Goal: Transaction & Acquisition: Obtain resource

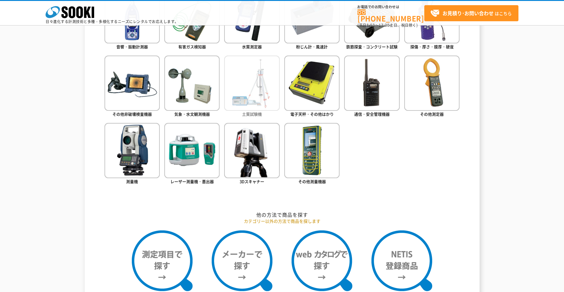
scroll to position [395, 0]
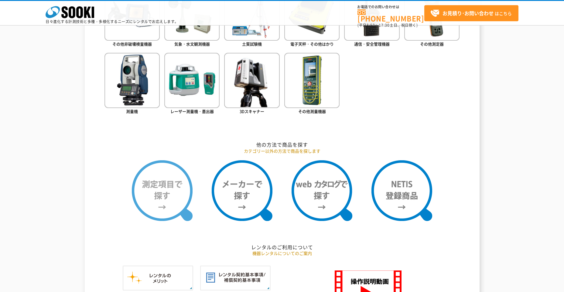
click at [175, 199] on img at bounding box center [162, 190] width 61 height 61
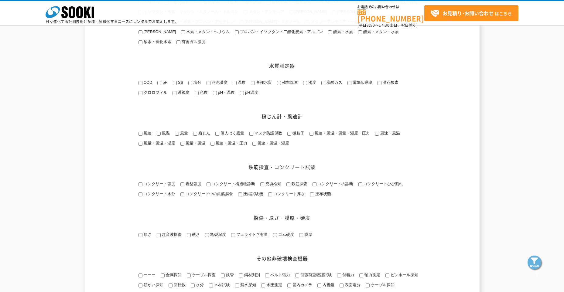
scroll to position [243, 0]
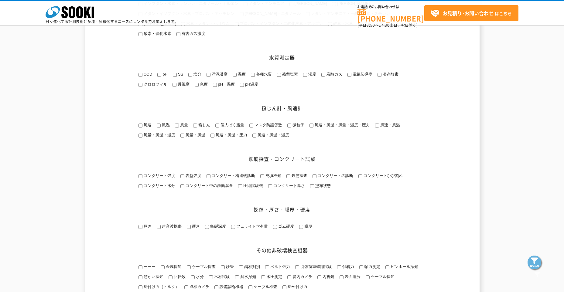
click at [304, 77] on input "濁度" at bounding box center [305, 75] width 4 height 4
checkbox input "true"
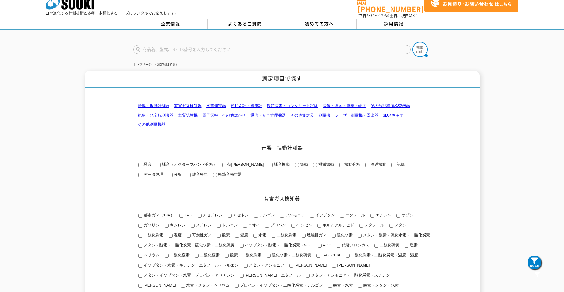
scroll to position [0, 0]
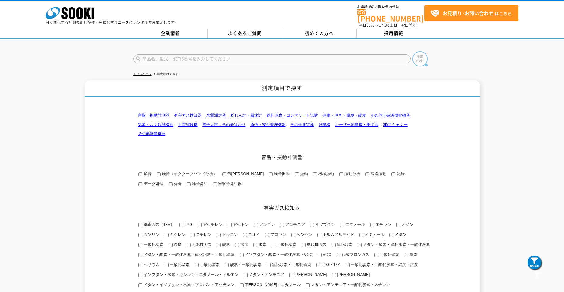
click at [415, 56] on img at bounding box center [419, 58] width 15 height 15
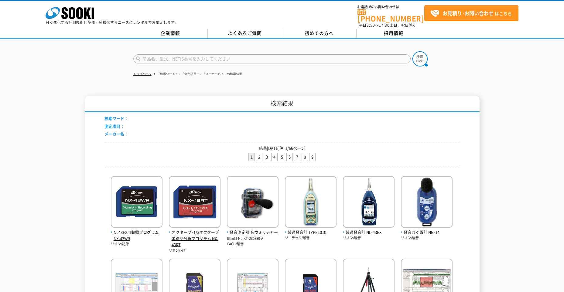
click at [183, 55] on input "text" at bounding box center [271, 58] width 277 height 9
type input "濁度"
click at [423, 58] on img at bounding box center [419, 58] width 15 height 15
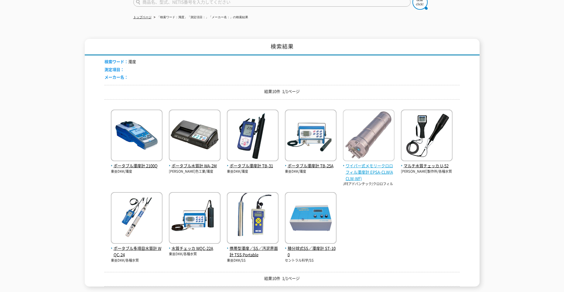
scroll to position [61, 0]
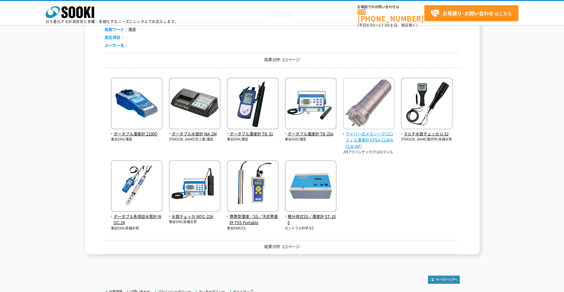
click at [380, 137] on span "ワイパー式メモリークロロフィル濁度計 EPSA-CLW(ACLW-WF)" at bounding box center [369, 140] width 52 height 19
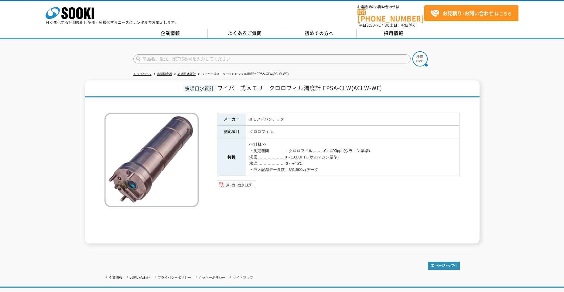
click at [251, 182] on img at bounding box center [237, 185] width 40 height 10
